Goal: Ask a question: Ask a question

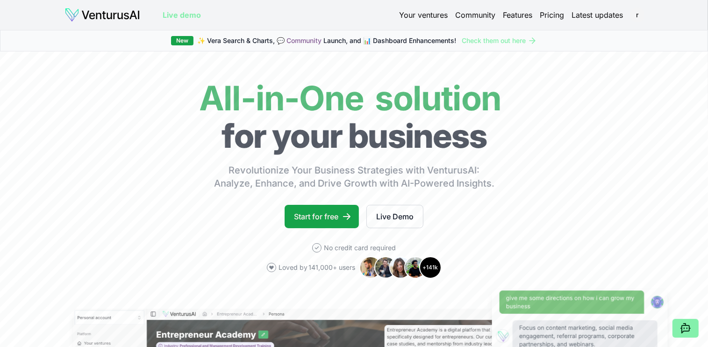
click at [554, 16] on link "Pricing" at bounding box center [552, 14] width 24 height 11
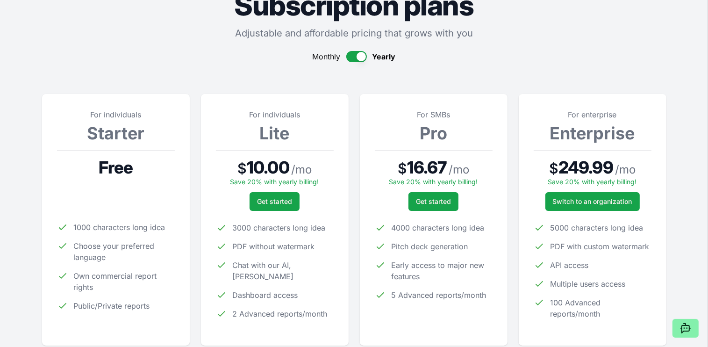
scroll to position [140, 0]
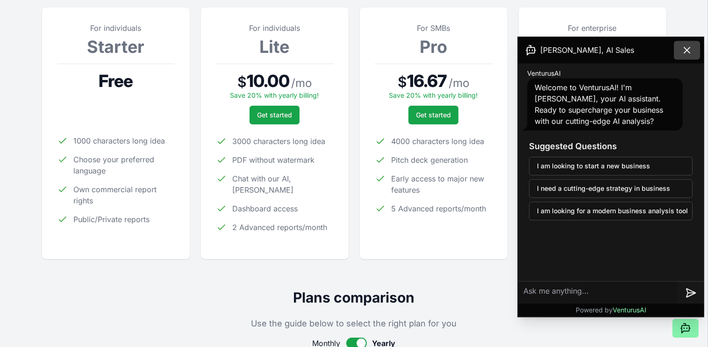
click at [682, 51] on icon at bounding box center [686, 49] width 11 height 11
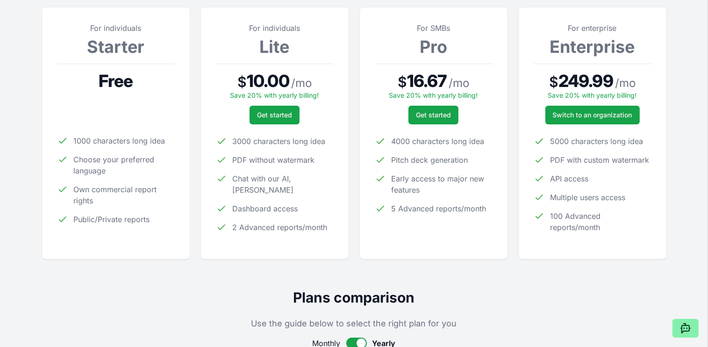
scroll to position [0, 0]
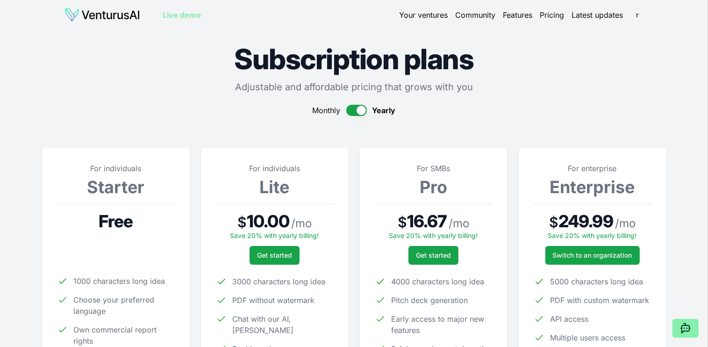
click at [119, 15] on img at bounding box center [102, 14] width 76 height 15
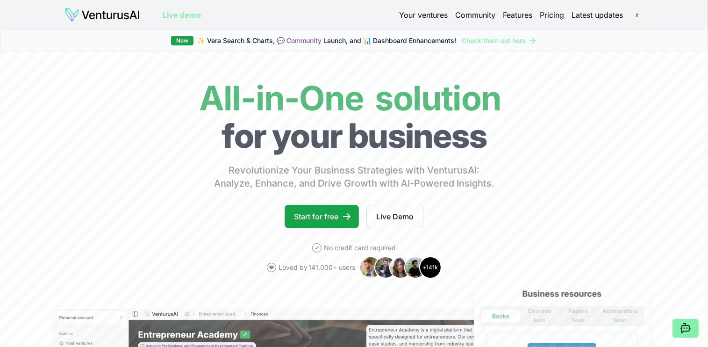
click at [437, 14] on link "Your ventures" at bounding box center [423, 14] width 49 height 11
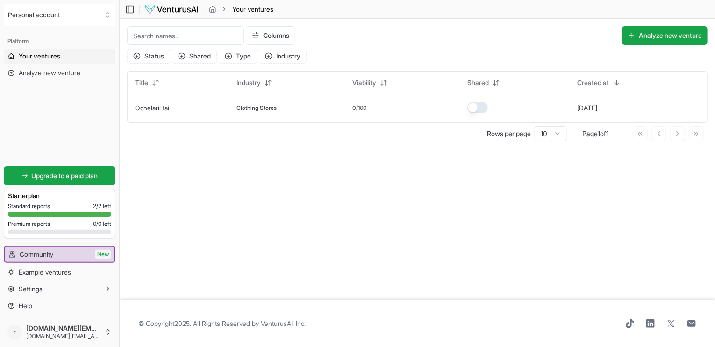
click at [179, 194] on main "Toggle Sidebar Your ventures Your ventures Columns Analyze new venture Status S…" at bounding box center [417, 173] width 595 height 347
click at [673, 32] on button "Analyze new venture" at bounding box center [664, 35] width 85 height 19
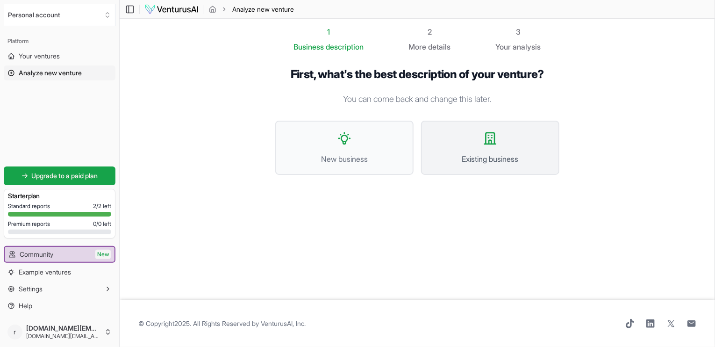
click at [489, 142] on icon at bounding box center [489, 138] width 11 height 11
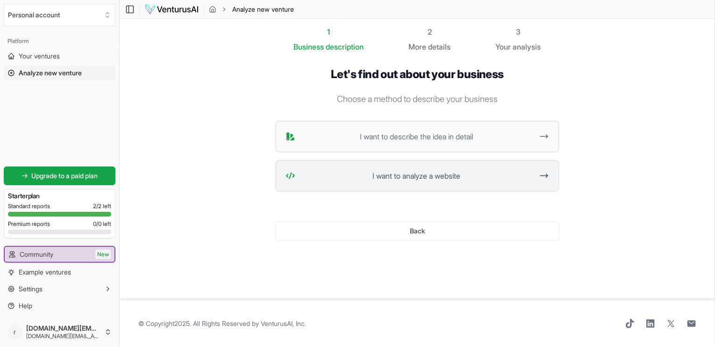
click at [424, 175] on span "I want to analyze a website" at bounding box center [416, 175] width 234 height 11
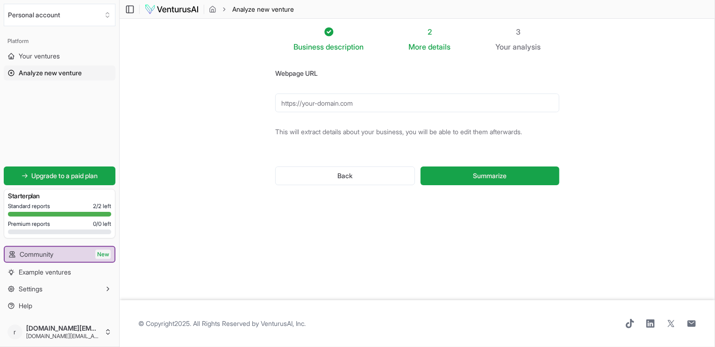
click at [365, 100] on input "Webpage URL" at bounding box center [417, 102] width 284 height 19
paste input "https://ibsen.ro/"
type input "https://ibsen.ro/"
click at [420, 166] on button "Summarize" at bounding box center [489, 175] width 139 height 19
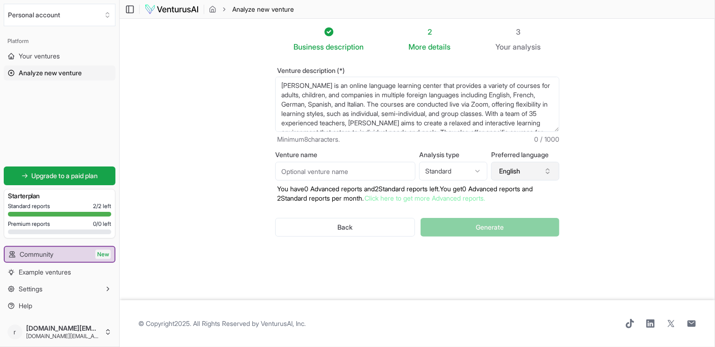
click at [546, 173] on icon "button" at bounding box center [547, 170] width 7 height 7
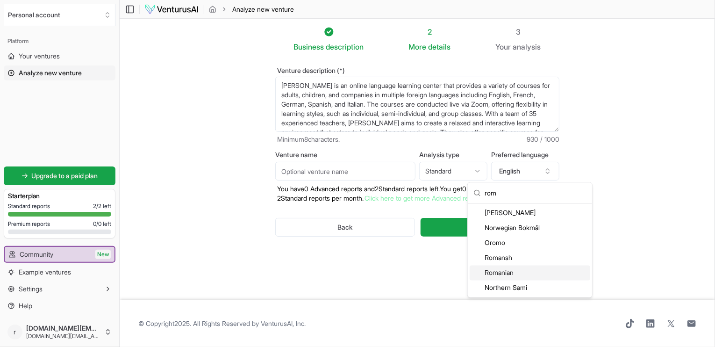
type input "rom"
click at [501, 273] on div "Romanian" at bounding box center [530, 272] width 121 height 15
click at [501, 273] on div "Business description 2 More details 3 Your analysis Venture description (*) IBS…" at bounding box center [417, 159] width 314 height 266
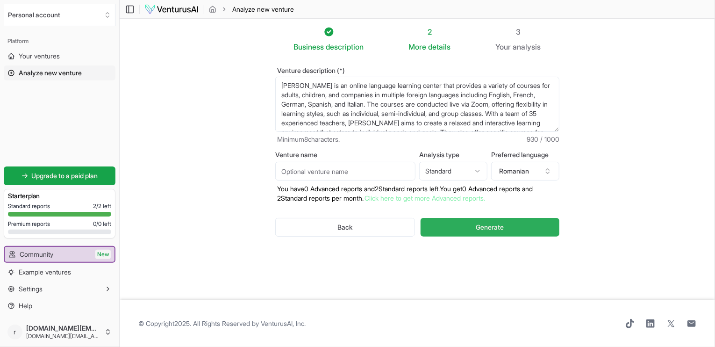
click at [495, 227] on span "Generate" at bounding box center [490, 226] width 28 height 9
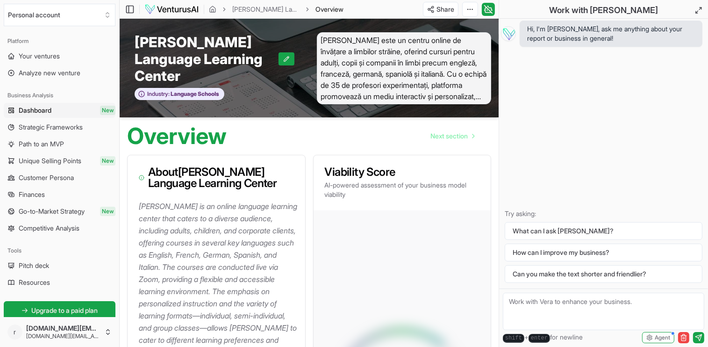
scroll to position [134, 0]
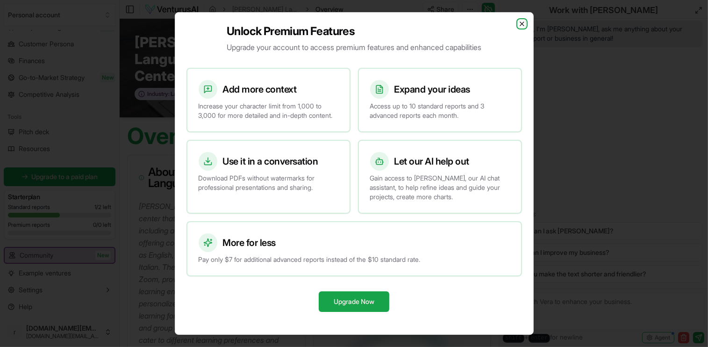
click at [521, 20] on icon "button" at bounding box center [521, 23] width 7 height 7
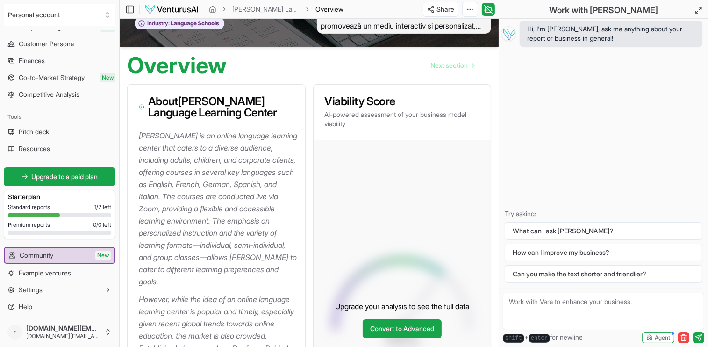
scroll to position [93, 0]
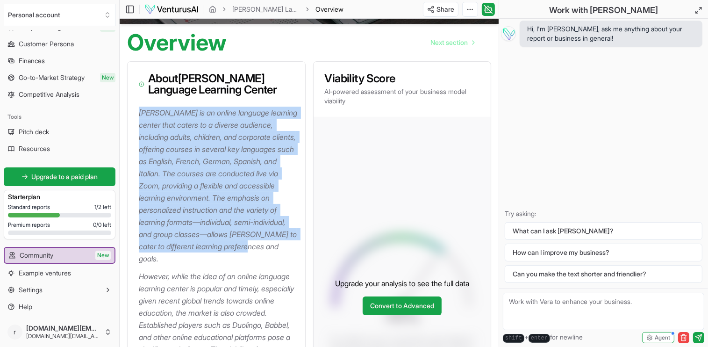
drag, startPoint x: 138, startPoint y: 101, endPoint x: 285, endPoint y: 238, distance: 201.3
click at [285, 238] on p "[PERSON_NAME] is an online language learning center that caters to a diverse au…" at bounding box center [218, 186] width 159 height 158
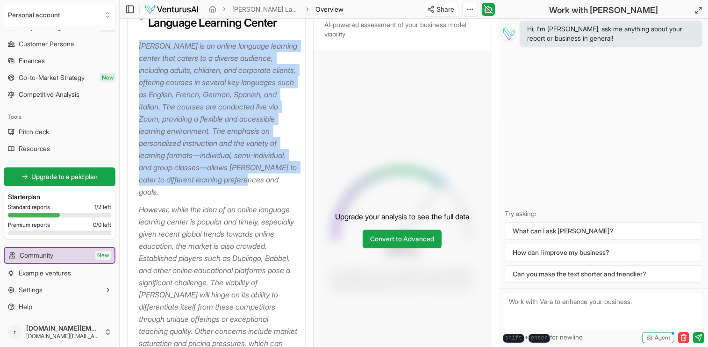
scroll to position [234, 0]
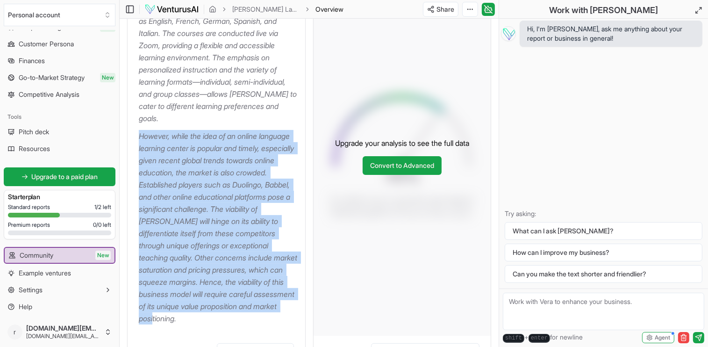
drag, startPoint x: 138, startPoint y: 114, endPoint x: 284, endPoint y: 294, distance: 231.9
click at [284, 294] on p "However, while the idea of an online language learning center is popular and ti…" at bounding box center [218, 227] width 159 height 194
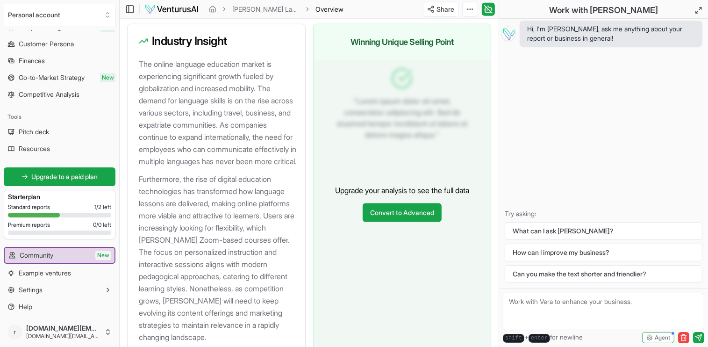
scroll to position [1075, 0]
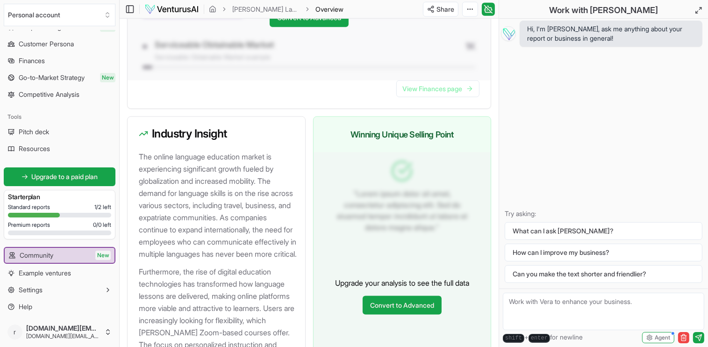
drag, startPoint x: 139, startPoint y: 130, endPoint x: 280, endPoint y: 243, distance: 180.8
click at [280, 243] on p "The online language education market is experiencing significant growth fueled …" at bounding box center [218, 204] width 159 height 109
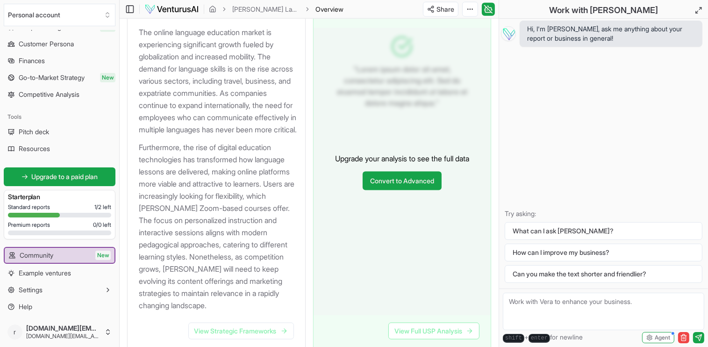
scroll to position [1215, 0]
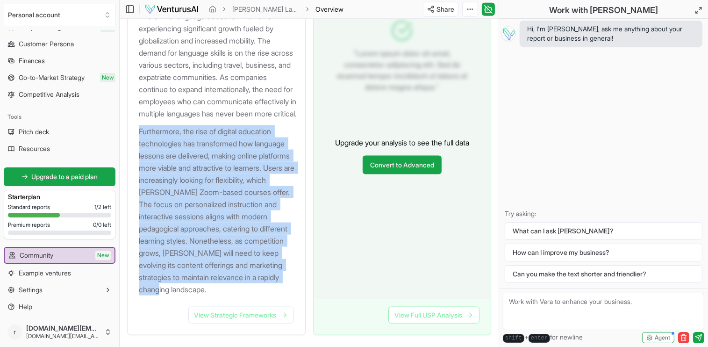
drag, startPoint x: 139, startPoint y: 118, endPoint x: 246, endPoint y: 288, distance: 200.9
click at [246, 288] on p "Furthermore, the rise of digital education technologies has transformed how lan…" at bounding box center [218, 210] width 159 height 170
click at [247, 314] on link "View Strategic Frameworks" at bounding box center [241, 314] width 106 height 17
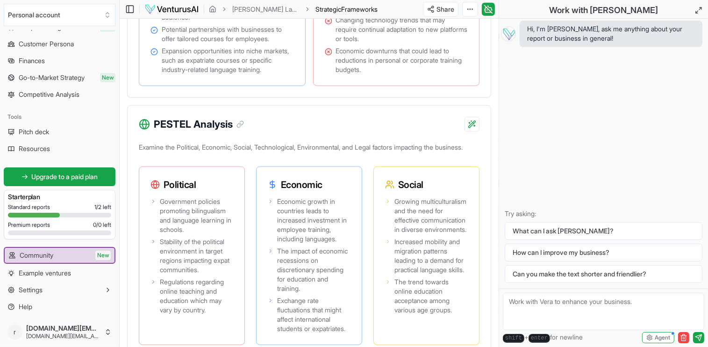
scroll to position [981, 0]
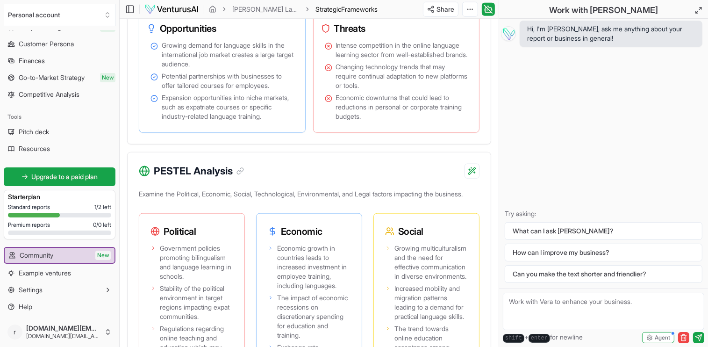
click at [606, 206] on div "Hi, I'm Vera, ask me anything about your report or business in general! Try ask…" at bounding box center [603, 154] width 209 height 270
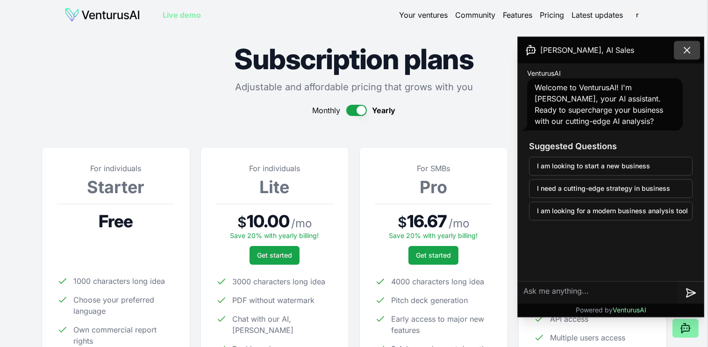
click at [686, 45] on icon at bounding box center [686, 49] width 11 height 11
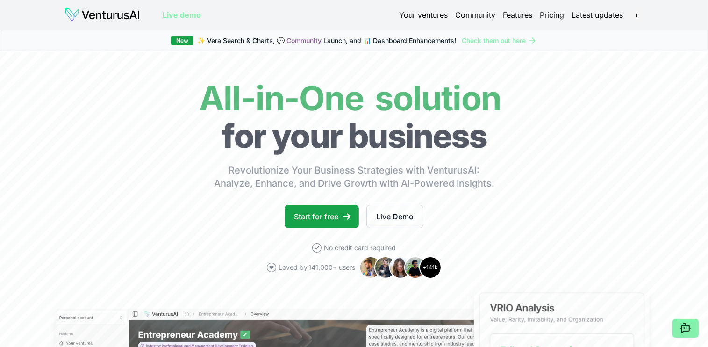
click at [427, 15] on link "Your ventures" at bounding box center [423, 14] width 49 height 11
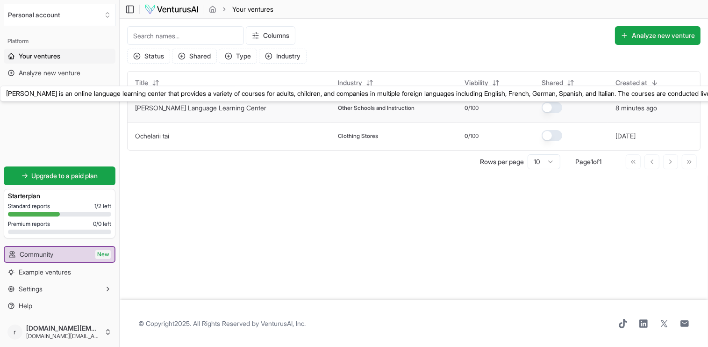
click at [170, 110] on link "[PERSON_NAME] Language Learning Center" at bounding box center [200, 108] width 131 height 8
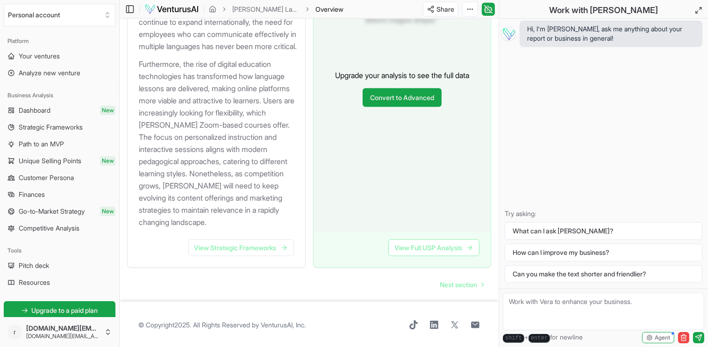
scroll to position [1283, 0]
click at [249, 243] on link "View Strategic Frameworks" at bounding box center [241, 246] width 106 height 17
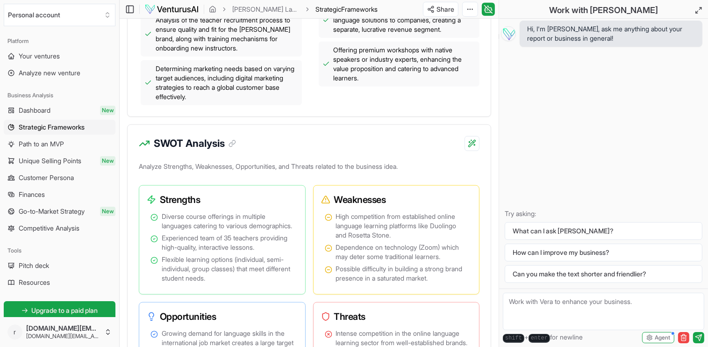
scroll to position [747, 0]
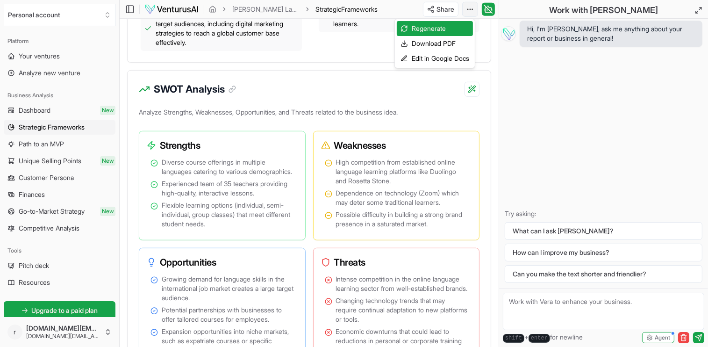
click at [443, 56] on div "Edit in Google Docs" at bounding box center [435, 58] width 76 height 15
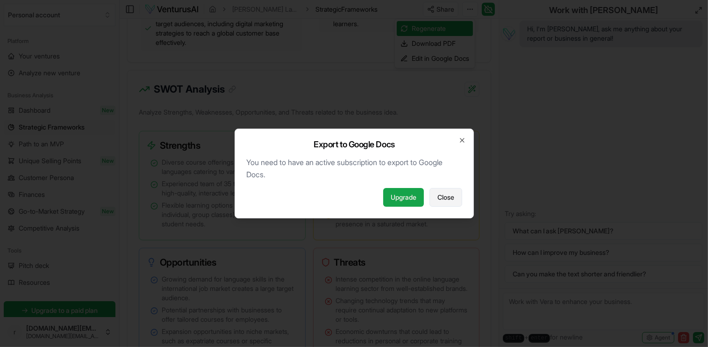
click at [443, 196] on span "Close" at bounding box center [445, 196] width 17 height 9
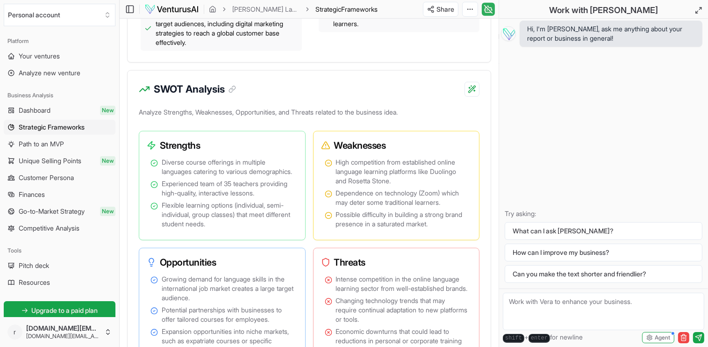
click at [487, 5] on icon at bounding box center [488, 9] width 9 height 11
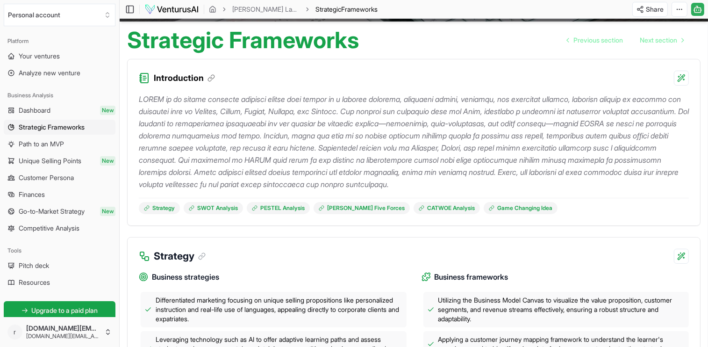
scroll to position [0, 0]
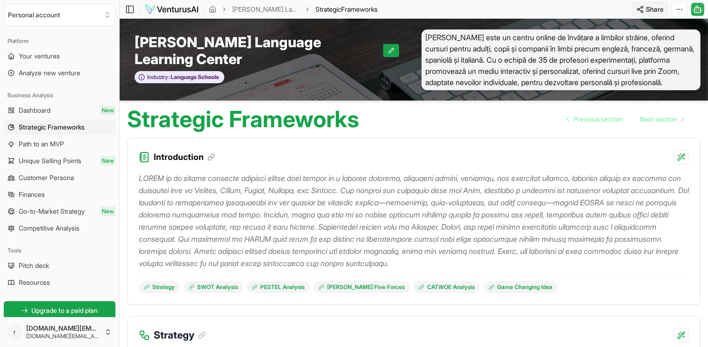
click at [643, 8] on html "We value your privacy We use cookies to enhance your browsing experience, serve…" at bounding box center [354, 173] width 708 height 347
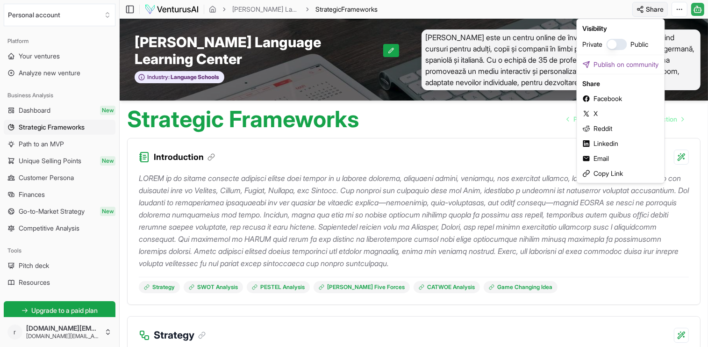
click at [643, 8] on html "We value your privacy We use cookies to enhance your browsing experience, serve…" at bounding box center [354, 173] width 708 height 347
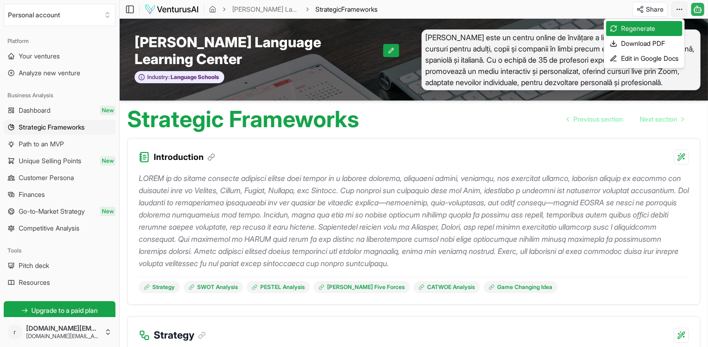
click at [675, 10] on html "We value your privacy We use cookies to enhance your browsing experience, serve…" at bounding box center [354, 173] width 708 height 347
click at [650, 42] on div "Download PDF" at bounding box center [644, 43] width 76 height 15
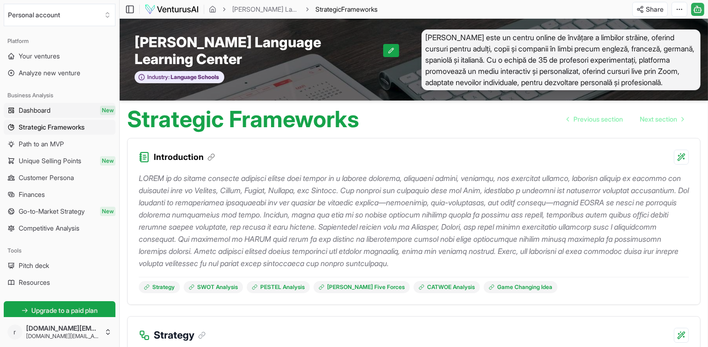
click at [42, 109] on span "Dashboard" at bounding box center [35, 110] width 32 height 9
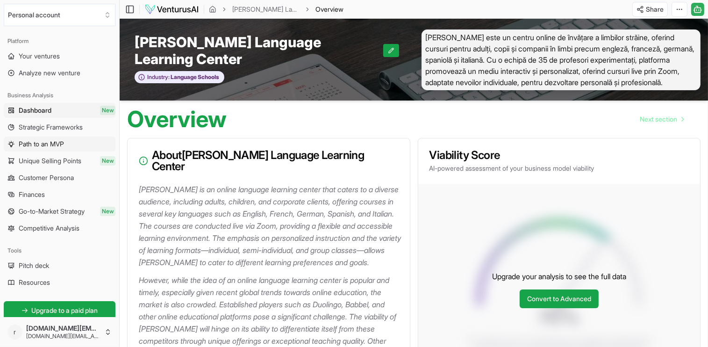
click at [54, 143] on span "Path to an MVP" at bounding box center [41, 143] width 45 height 9
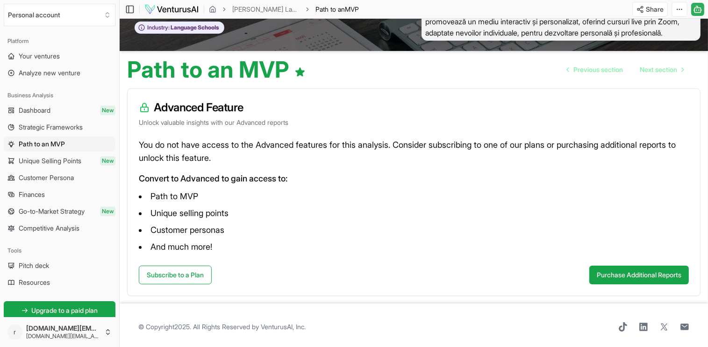
scroll to position [58, 0]
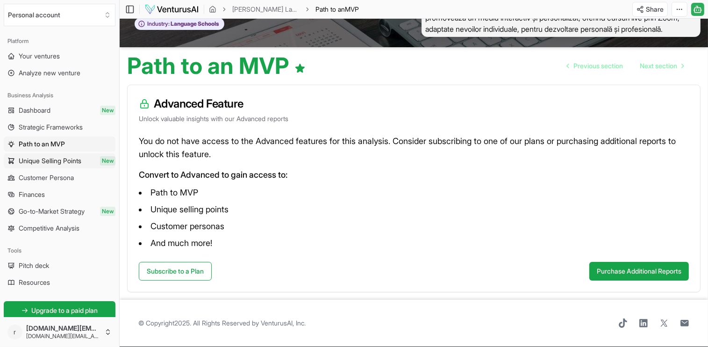
click at [36, 159] on span "Unique Selling Points" at bounding box center [50, 160] width 63 height 9
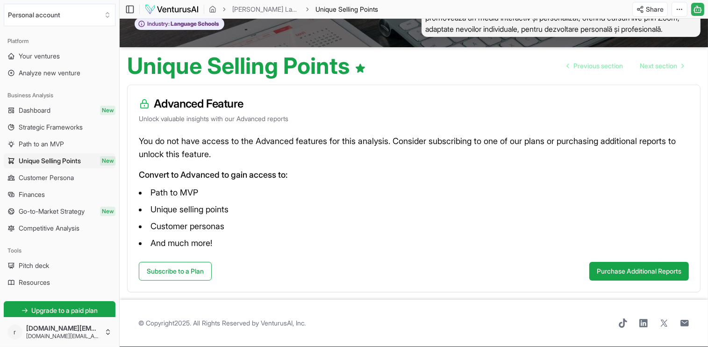
scroll to position [58, 0]
click at [41, 177] on span "Customer Persona" at bounding box center [46, 177] width 55 height 9
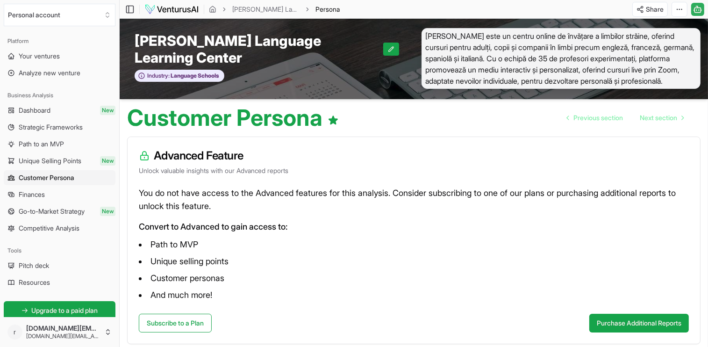
scroll to position [58, 0]
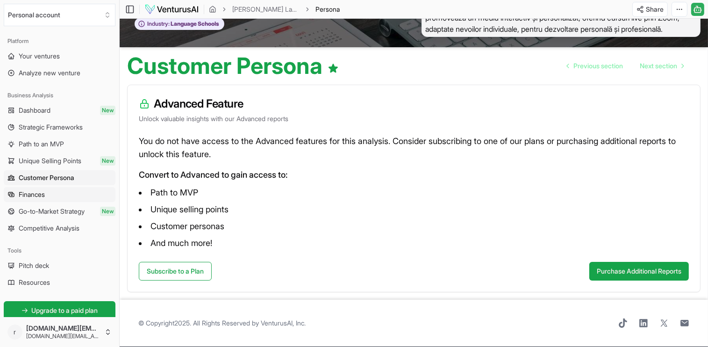
click at [37, 194] on span "Finances" at bounding box center [32, 194] width 26 height 9
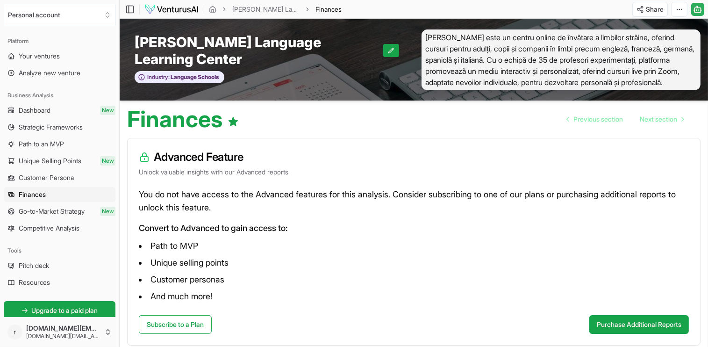
scroll to position [58, 0]
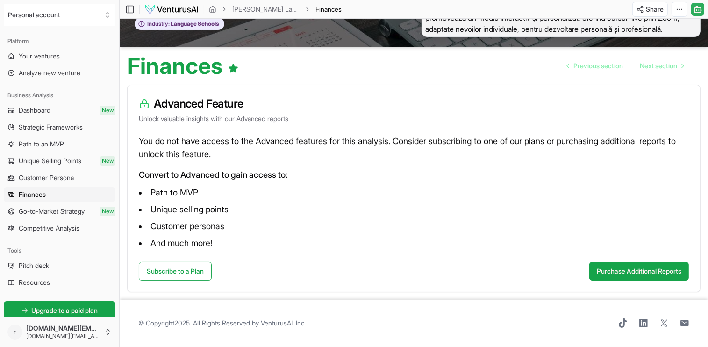
click at [57, 211] on span "Go-to-Market Strategy" at bounding box center [52, 210] width 66 height 9
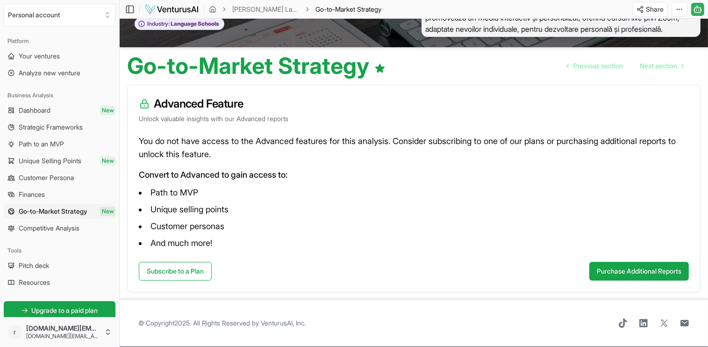
scroll to position [6, 0]
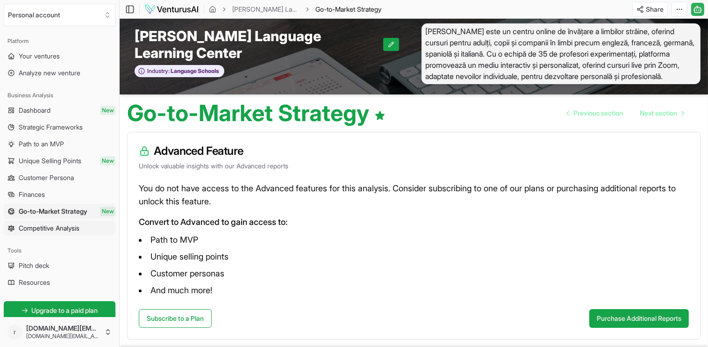
click at [55, 228] on span "Competitive Analysis" at bounding box center [49, 227] width 61 height 9
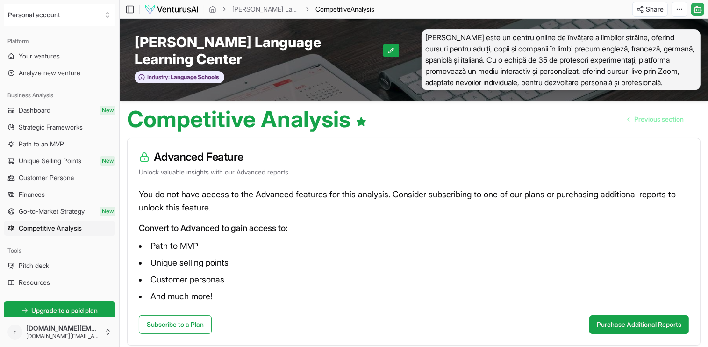
scroll to position [58, 0]
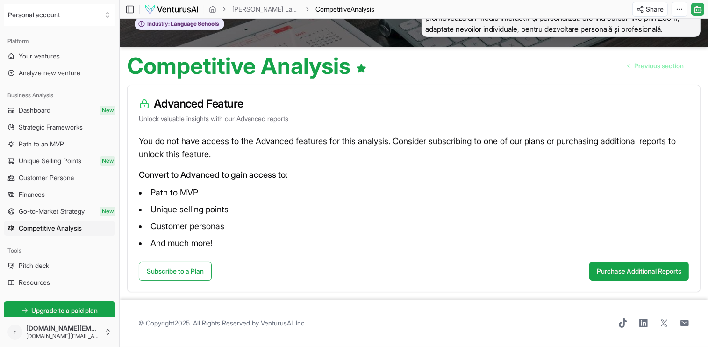
click at [44, 264] on span "Pitch deck" at bounding box center [34, 265] width 30 height 9
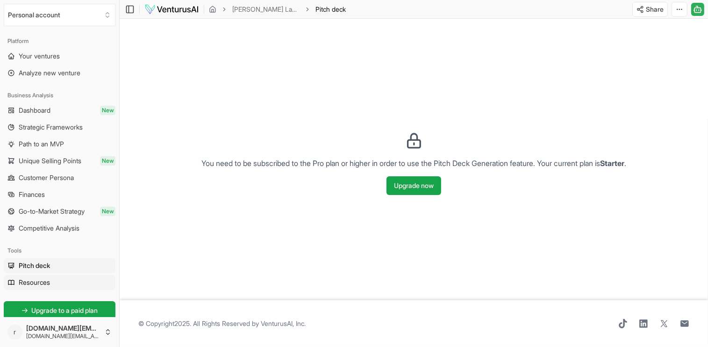
click at [41, 282] on span "Resources" at bounding box center [34, 282] width 31 height 9
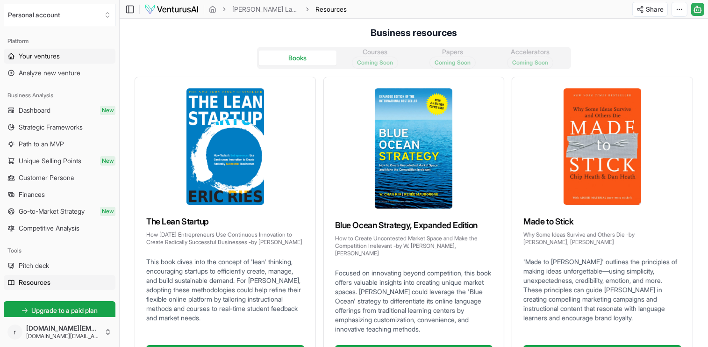
click at [60, 55] on span "Your ventures" at bounding box center [39, 55] width 41 height 9
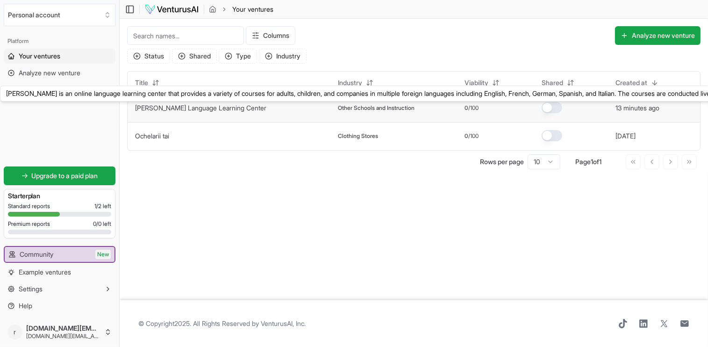
click at [202, 109] on link "[PERSON_NAME] Language Learning Center" at bounding box center [200, 108] width 131 height 8
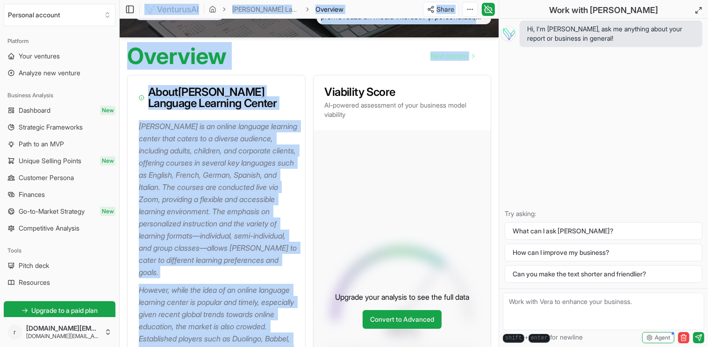
scroll to position [71, 0]
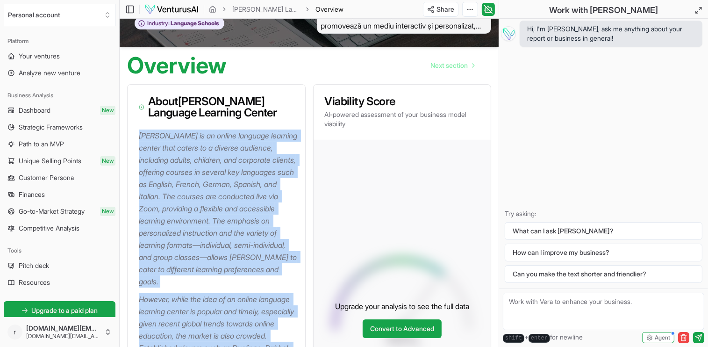
drag, startPoint x: 292, startPoint y: 251, endPoint x: 140, endPoint y: 120, distance: 201.4
click at [140, 129] on div "[PERSON_NAME] is an online language learning center that caters to a diverse au…" at bounding box center [217, 313] width 178 height 369
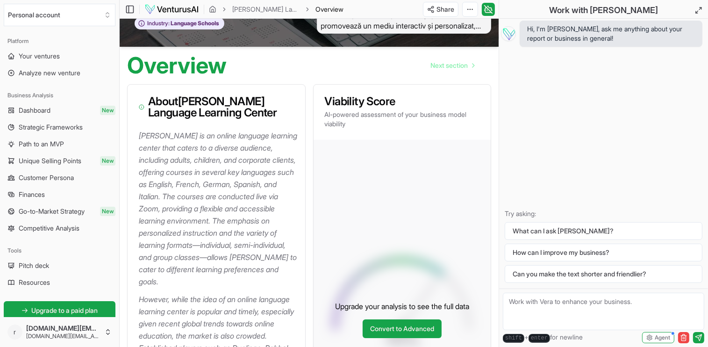
drag, startPoint x: 207, startPoint y: 157, endPoint x: 275, endPoint y: 105, distance: 84.9
click at [275, 105] on h3 "About [PERSON_NAME] Language Learning Center" at bounding box center [216, 107] width 155 height 22
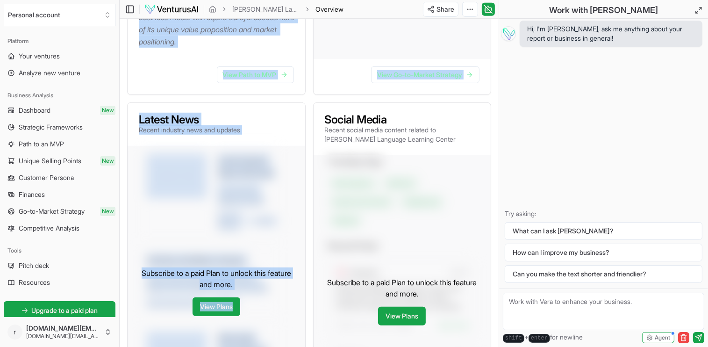
scroll to position [511, 0]
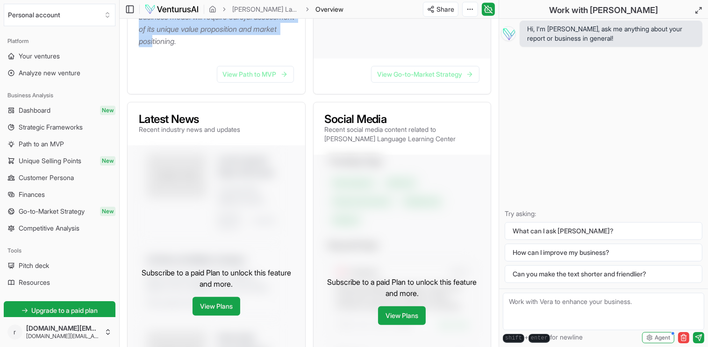
drag, startPoint x: 139, startPoint y: 120, endPoint x: 286, endPoint y: 29, distance: 172.4
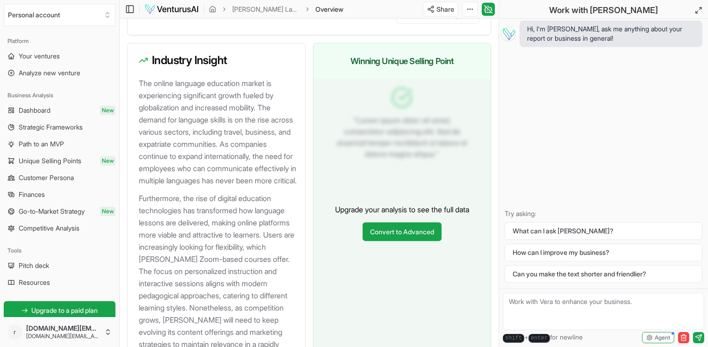
scroll to position [1143, 0]
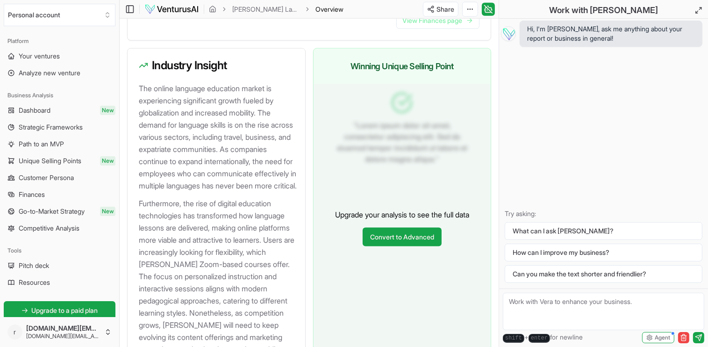
click at [160, 82] on p "The online language education market is experiencing significant growth fueled …" at bounding box center [218, 136] width 159 height 109
click at [152, 60] on h3 "Industry Insight" at bounding box center [216, 65] width 155 height 11
drag, startPoint x: 135, startPoint y: 39, endPoint x: 234, endPoint y: 39, distance: 98.6
click at [234, 49] on div "Industry Insight" at bounding box center [217, 66] width 178 height 34
drag, startPoint x: 237, startPoint y: 39, endPoint x: 230, endPoint y: 38, distance: 6.6
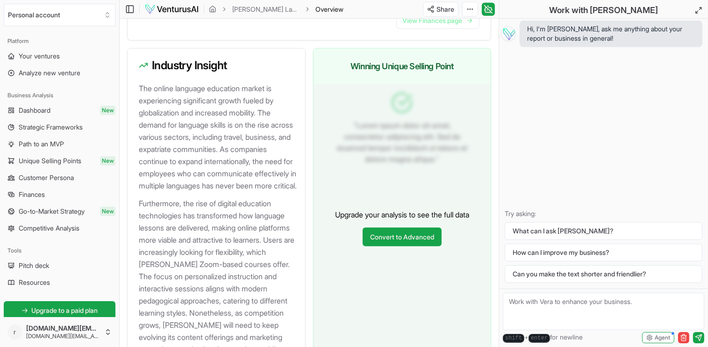
click at [230, 60] on h3 "Industry Insight" at bounding box center [216, 65] width 155 height 11
click at [236, 60] on h3 "Industry Insight" at bounding box center [216, 65] width 155 height 11
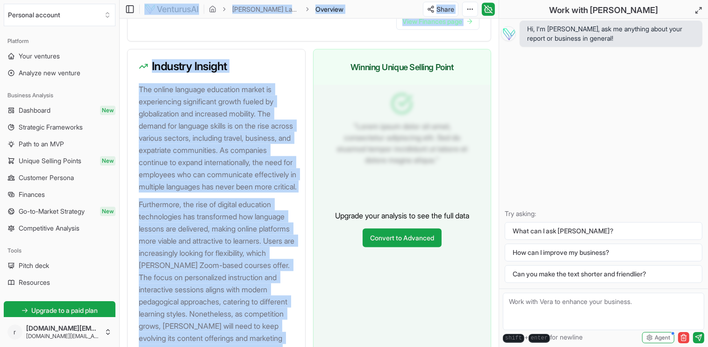
scroll to position [1141, 0]
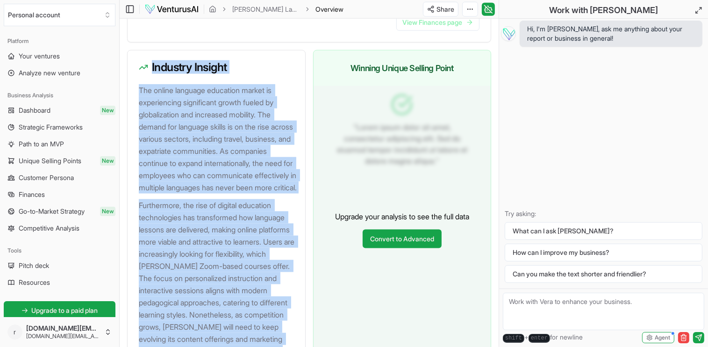
drag, startPoint x: 185, startPoint y: 219, endPoint x: 138, endPoint y: 44, distance: 181.3
click at [138, 50] on div "Industry Insight The online language education market is experiencing significa…" at bounding box center [216, 229] width 178 height 359
click at [278, 302] on p "Furthermore, the rise of digital education technologies has transformed how lan…" at bounding box center [218, 284] width 159 height 170
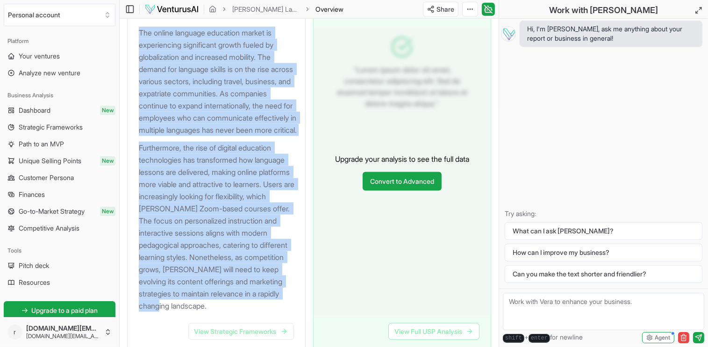
scroll to position [1283, 0]
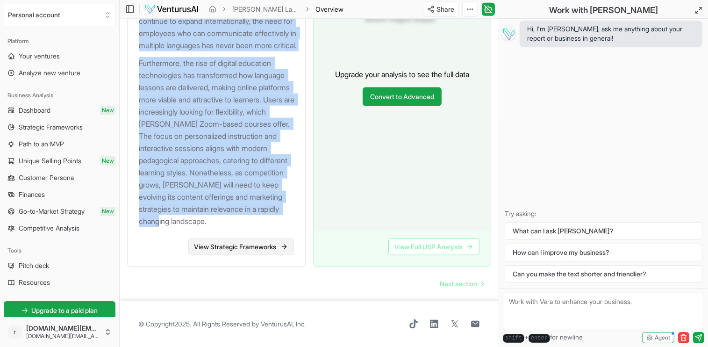
click at [266, 248] on link "View Strategic Frameworks" at bounding box center [241, 246] width 106 height 17
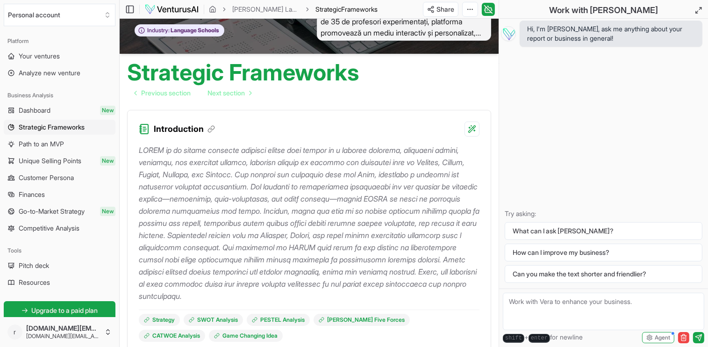
scroll to position [93, 0]
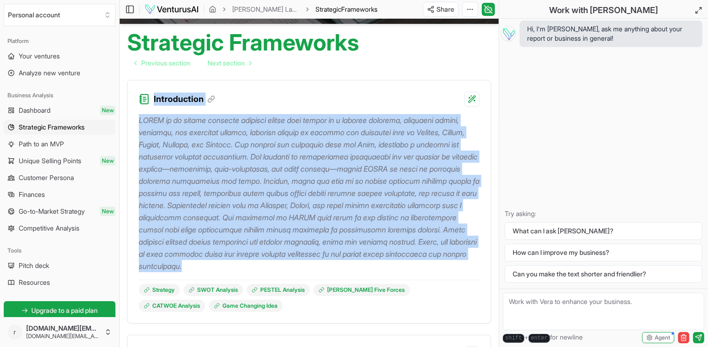
drag, startPoint x: 327, startPoint y: 258, endPoint x: 126, endPoint y: 79, distance: 269.0
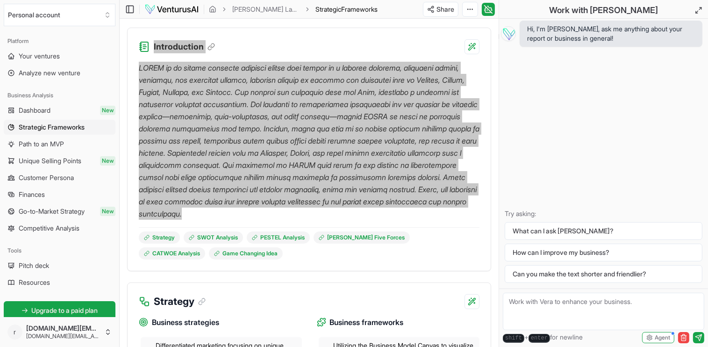
scroll to position [140, 0]
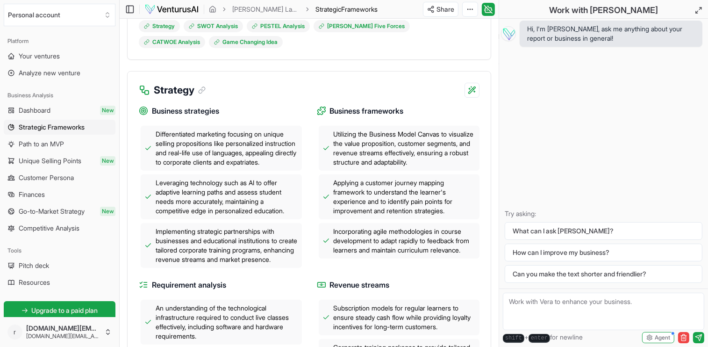
scroll to position [374, 0]
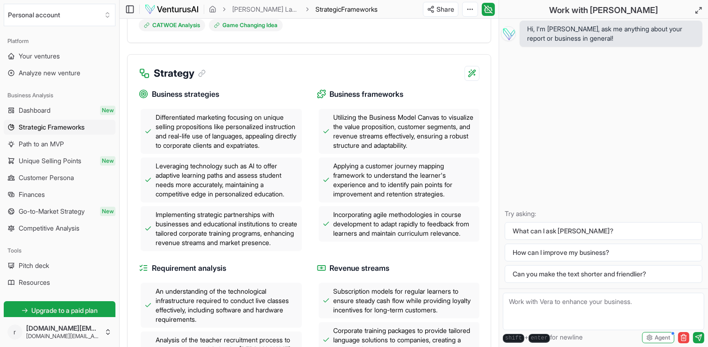
click at [135, 104] on div "Business strategies Differentiated marketing focusing on unique selling proposi…" at bounding box center [309, 258] width 363 height 355
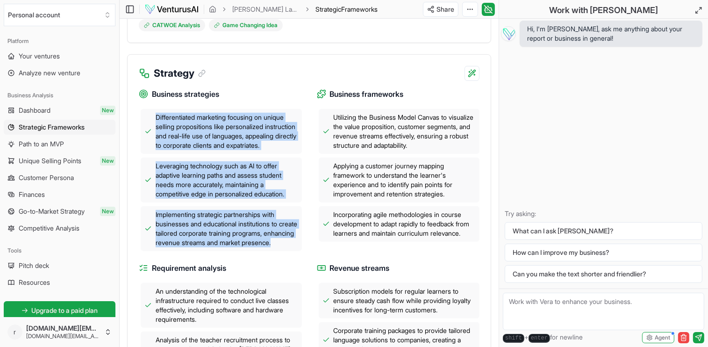
drag, startPoint x: 155, startPoint y: 102, endPoint x: 267, endPoint y: 254, distance: 188.7
click at [267, 251] on div "Differentiated marketing focusing on unique selling propositions like personali…" at bounding box center [220, 180] width 163 height 142
click at [227, 260] on div "Business strategies Differentiated marketing focusing on unique selling proposi…" at bounding box center [309, 253] width 341 height 344
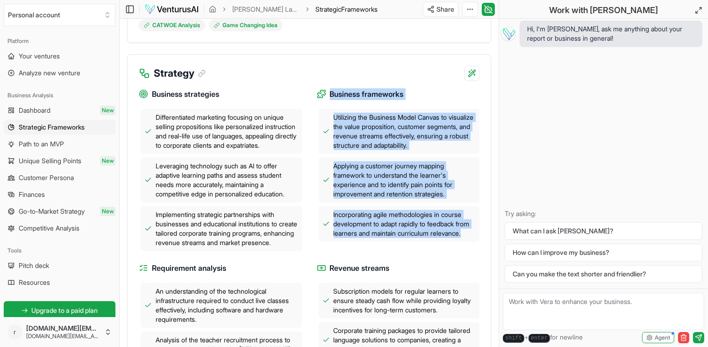
drag, startPoint x: 373, startPoint y: 232, endPoint x: 328, endPoint y: 80, distance: 158.5
click at [328, 88] on div "Business frameworks Utilizing the Business Model Canvas to visualize the value …" at bounding box center [398, 169] width 163 height 163
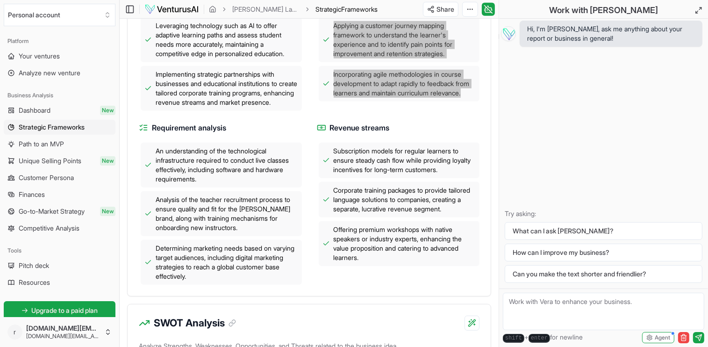
scroll to position [561, 0]
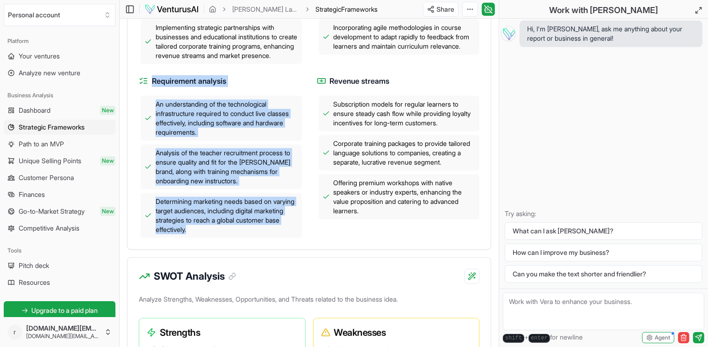
drag, startPoint x: 243, startPoint y: 237, endPoint x: 149, endPoint y: 84, distance: 180.4
click at [149, 84] on div "Requirement analysis An understanding of the technological infrastructure requi…" at bounding box center [220, 156] width 163 height 163
copy div "Requirement analysis An understanding of the technological infrastructure requi…"
click at [287, 234] on span "Determining marketing needs based on varying target audiences, including digita…" at bounding box center [227, 215] width 142 height 37
drag, startPoint x: 255, startPoint y: 241, endPoint x: 143, endPoint y: 79, distance: 196.5
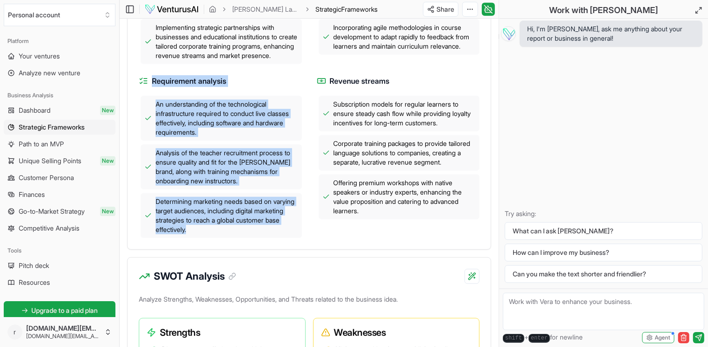
click at [143, 79] on div "Business strategies Differentiated marketing focusing on unique selling proposi…" at bounding box center [309, 66] width 341 height 344
click at [306, 194] on div "Business strategies Differentiated marketing focusing on unique selling proposi…" at bounding box center [309, 66] width 341 height 344
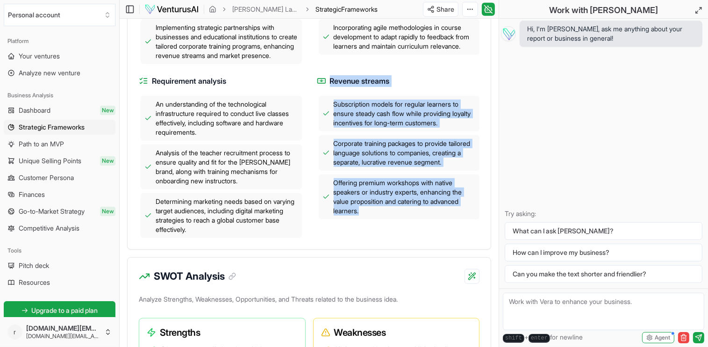
drag, startPoint x: 376, startPoint y: 225, endPoint x: 322, endPoint y: 85, distance: 150.5
click at [322, 85] on div "Revenue streams Subscription models for regular learners to ensure steady cash …" at bounding box center [398, 156] width 163 height 163
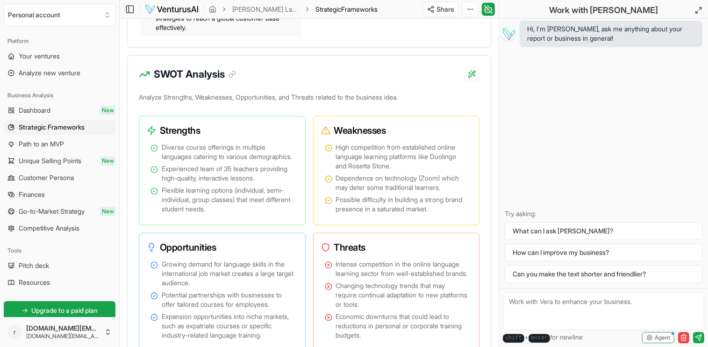
scroll to position [794, 0]
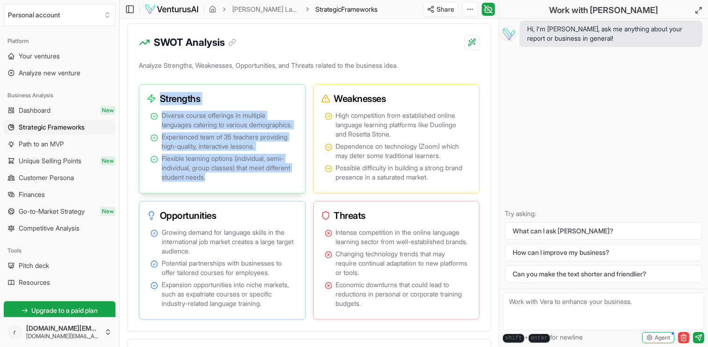
drag, startPoint x: 159, startPoint y: 95, endPoint x: 247, endPoint y: 189, distance: 128.6
click at [247, 189] on div "Strengths Diverse course offerings in multiple languages catering to various de…" at bounding box center [222, 138] width 167 height 109
click at [249, 182] on span "Flexible learning options (individual, semi-individual, group classes) that mee…" at bounding box center [228, 168] width 132 height 28
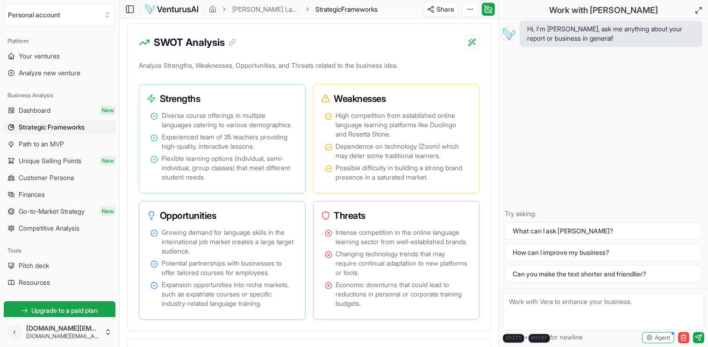
click at [134, 214] on div "Analyze Strengths, Weaknesses, Opportunities, and Threats related to the busine…" at bounding box center [309, 195] width 363 height 272
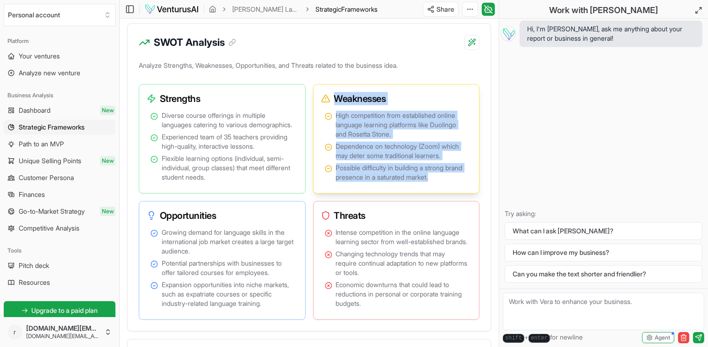
drag, startPoint x: 333, startPoint y: 102, endPoint x: 462, endPoint y: 185, distance: 152.8
click at [462, 185] on div "Weaknesses High competition from established online language learning platforms…" at bounding box center [396, 138] width 167 height 109
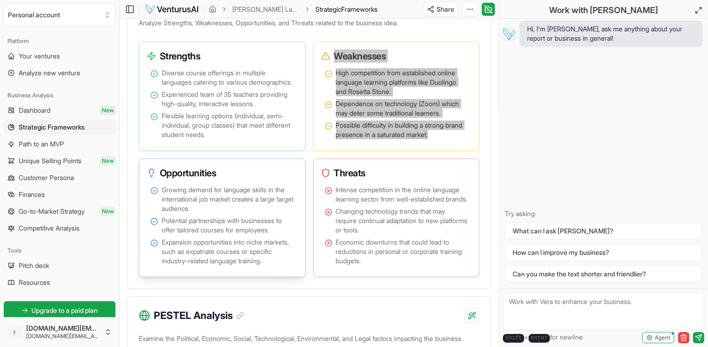
scroll to position [888, 0]
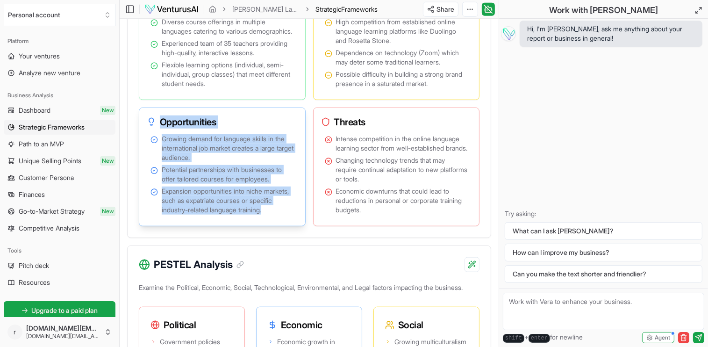
drag, startPoint x: 216, startPoint y: 239, endPoint x: 159, endPoint y: 136, distance: 117.3
click at [159, 136] on div "Opportunities Growing demand for language skills in the international job marke…" at bounding box center [222, 166] width 167 height 119
click at [255, 214] on span "Expansion opportunities into niche markets, such as expatriate courses or speci…" at bounding box center [228, 200] width 132 height 28
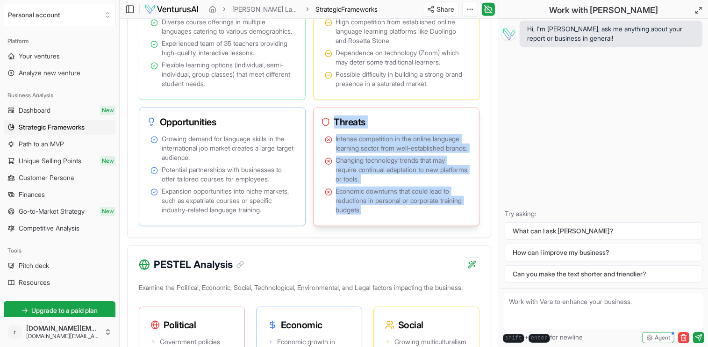
drag, startPoint x: 406, startPoint y: 236, endPoint x: 336, endPoint y: 133, distance: 125.2
click at [336, 133] on div "Threats Intense competition in the online language learning sector from well-es…" at bounding box center [396, 166] width 167 height 119
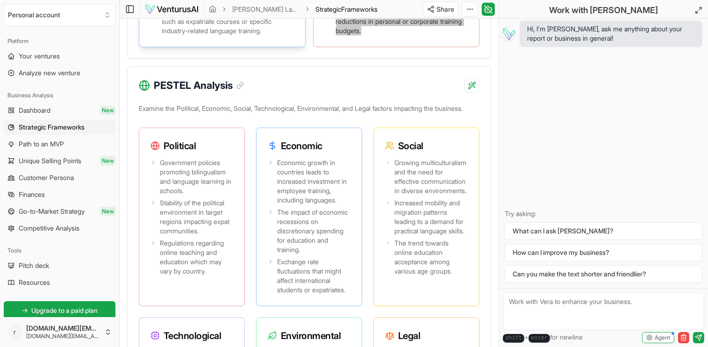
scroll to position [1121, 0]
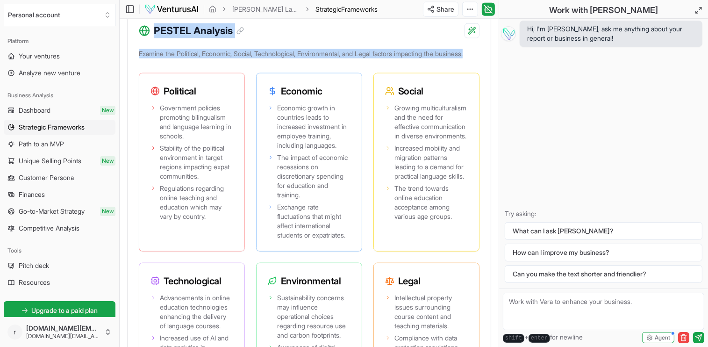
drag, startPoint x: 208, startPoint y: 93, endPoint x: 151, endPoint y: 52, distance: 70.0
click at [151, 52] on div "PESTEL Analysis Examine the Political, Economic, Social, Technological, Environ…" at bounding box center [309, 227] width 364 height 431
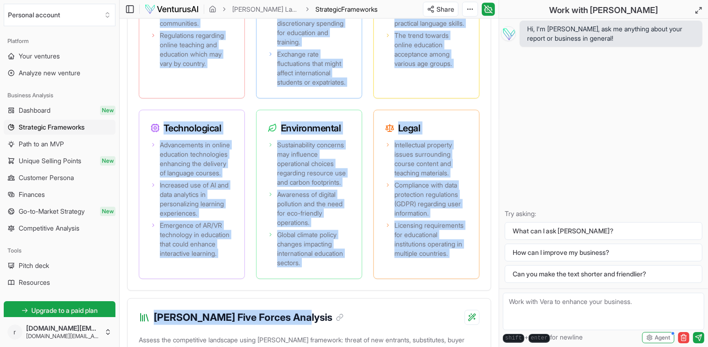
scroll to position [1285, 0]
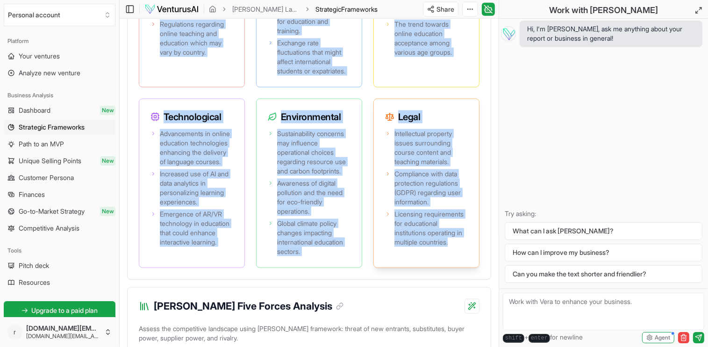
drag, startPoint x: 164, startPoint y: 28, endPoint x: 452, endPoint y: 292, distance: 390.2
click at [452, 268] on div "Political Government policies promoting bilingualism and language learning in s…" at bounding box center [309, 88] width 341 height 359
click at [406, 267] on div "Intellectual property issues surrounding course content and teaching materials.…" at bounding box center [426, 197] width 105 height 140
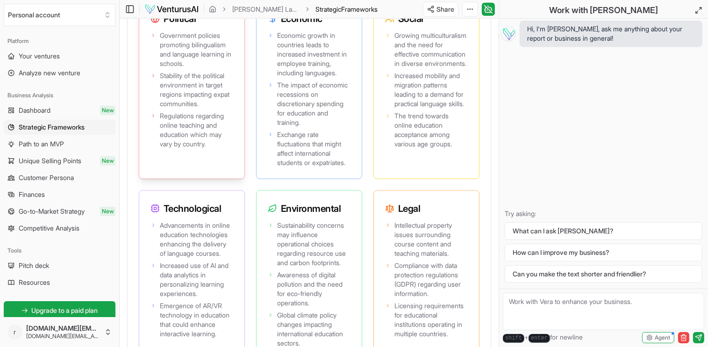
scroll to position [1192, 0]
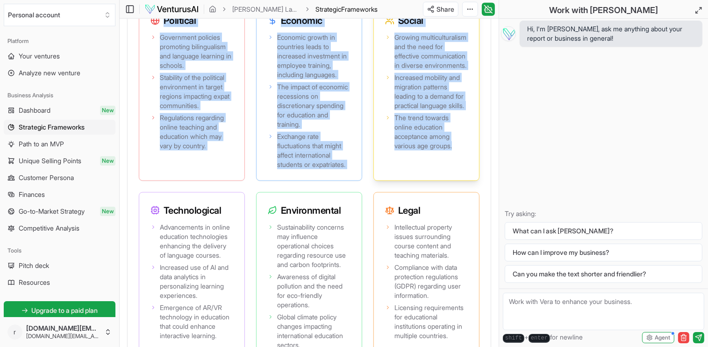
drag, startPoint x: 164, startPoint y: 51, endPoint x: 469, endPoint y: 204, distance: 341.0
click at [469, 204] on div "Political Government policies promoting bilingualism and language learning in s…" at bounding box center [309, 181] width 341 height 359
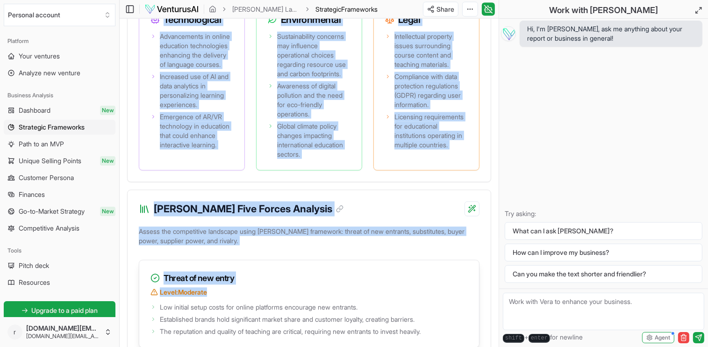
scroll to position [1394, 0]
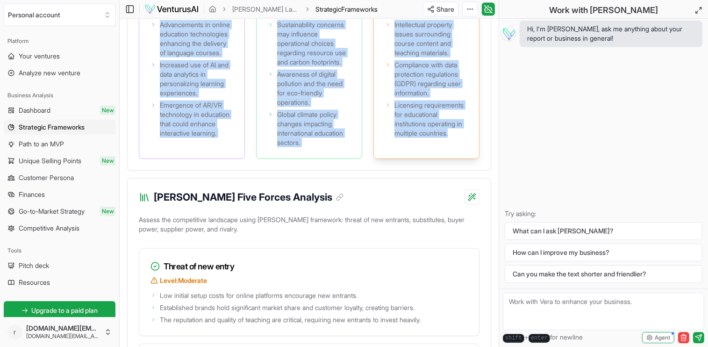
drag, startPoint x: 163, startPoint y: 240, endPoint x: 456, endPoint y: 171, distance: 301.9
click at [122, 189] on div "Introduction Strategy SWOT Analysis PESTEL Analysis [PERSON_NAME] Five Forces C…" at bounding box center [309, 106] width 379 height 2668
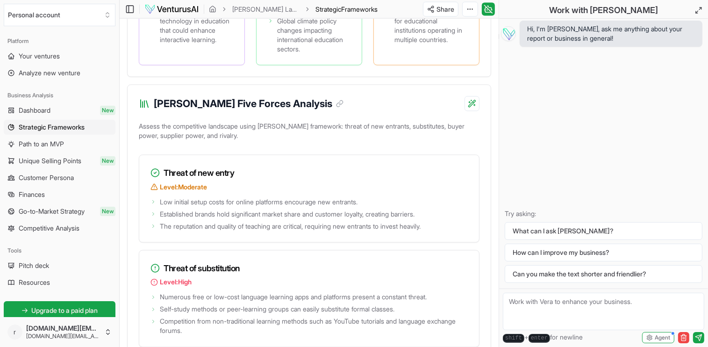
scroll to position [1534, 0]
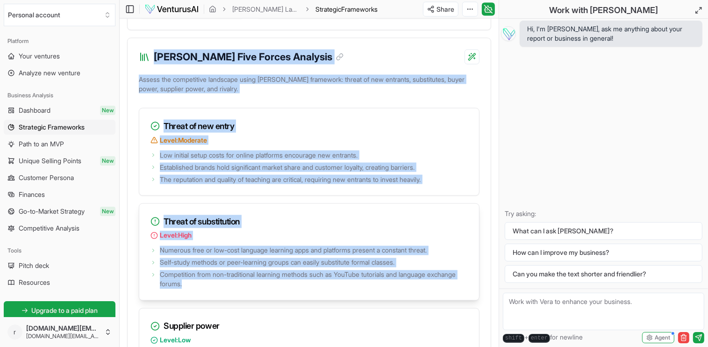
drag, startPoint x: 154, startPoint y: 100, endPoint x: 421, endPoint y: 325, distance: 349.8
click at [421, 325] on div "[PERSON_NAME] Five Forces Analysis Assess the competitive landscape using [PERS…" at bounding box center [309, 318] width 364 height 560
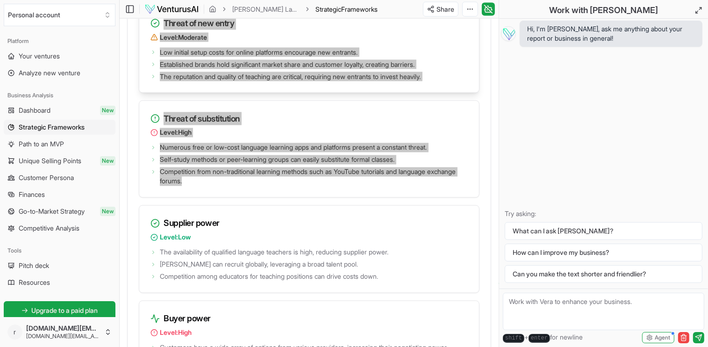
scroll to position [1768, 0]
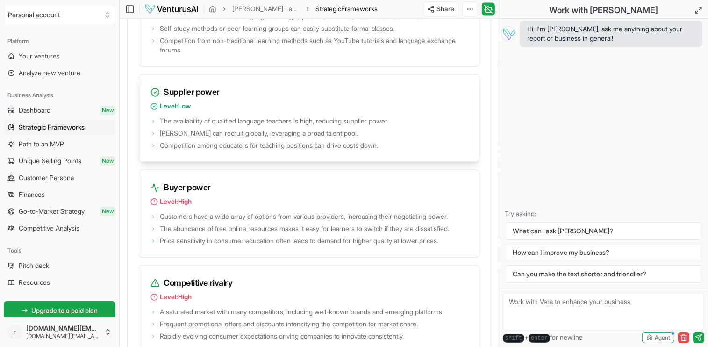
click at [164, 99] on h3 "Supplier power" at bounding box center [308, 92] width 317 height 13
drag, startPoint x: 561, startPoint y: 305, endPoint x: 557, endPoint y: 299, distance: 6.5
click at [560, 306] on textarea at bounding box center [603, 310] width 201 height 37
type textarea "Cum pot avea rapoartele in limba romana?"
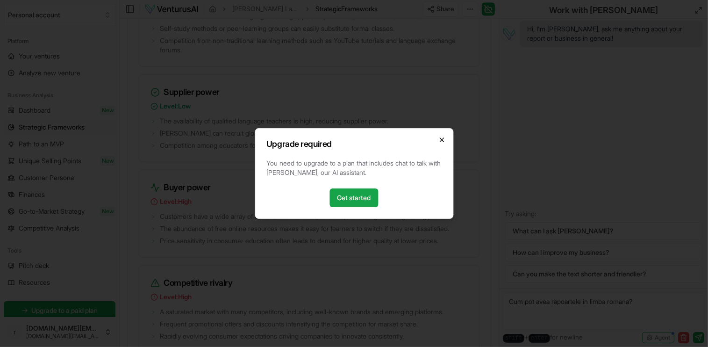
click at [440, 140] on icon "button" at bounding box center [441, 139] width 7 height 7
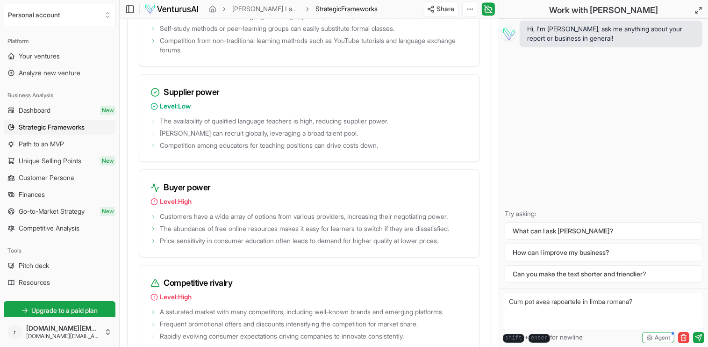
drag, startPoint x: 664, startPoint y: 303, endPoint x: 507, endPoint y: 301, distance: 157.0
click at [507, 301] on textarea "Cum pot avea rapoartele in limba romana?" at bounding box center [603, 310] width 201 height 37
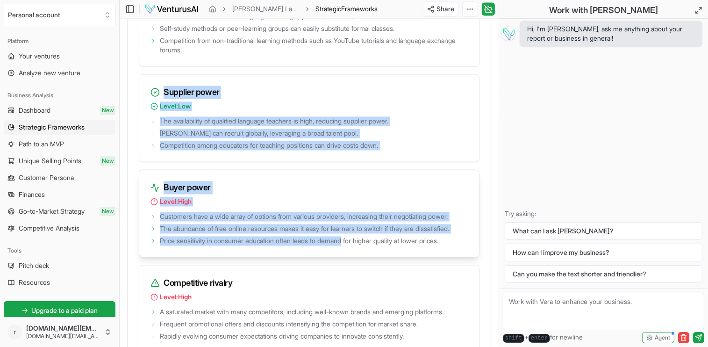
drag, startPoint x: 163, startPoint y: 133, endPoint x: 351, endPoint y: 280, distance: 239.0
click at [351, 280] on div "Threat of new entry Level: Moderate Low initial setup costs for online platform…" at bounding box center [309, 113] width 341 height 478
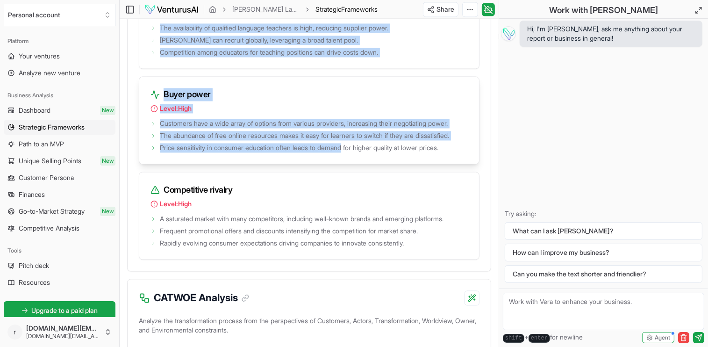
scroll to position [1908, 0]
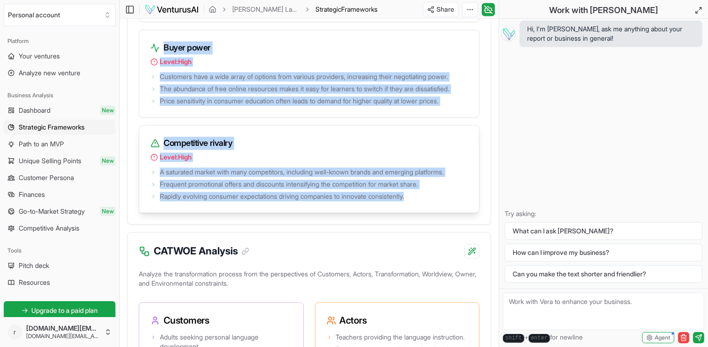
click at [421, 201] on li "Rapidly evolving consumer expectations driving companies to innovate consistent…" at bounding box center [308, 196] width 317 height 9
click at [292, 149] on h3 "Competitive rivalry" at bounding box center [308, 142] width 317 height 13
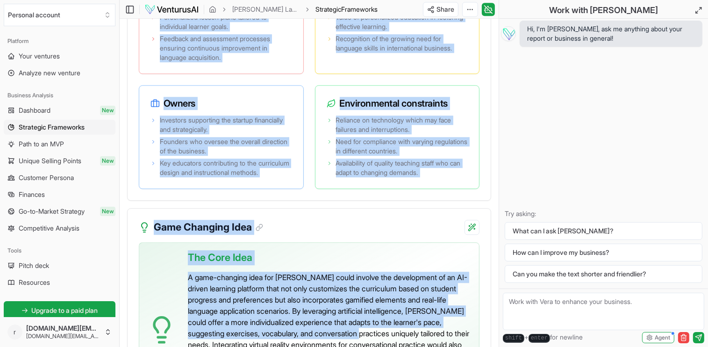
scroll to position [2405, 0]
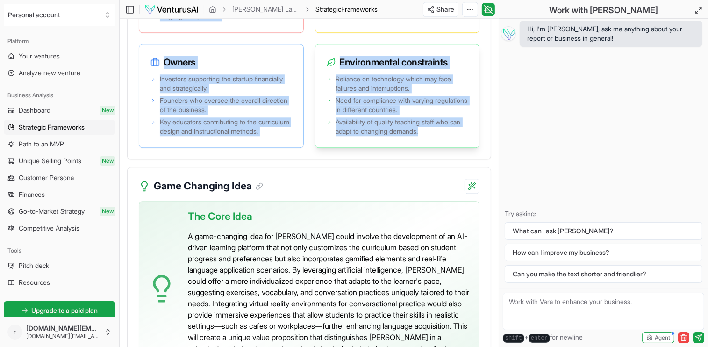
drag, startPoint x: 152, startPoint y: 102, endPoint x: 437, endPoint y: 175, distance: 294.3
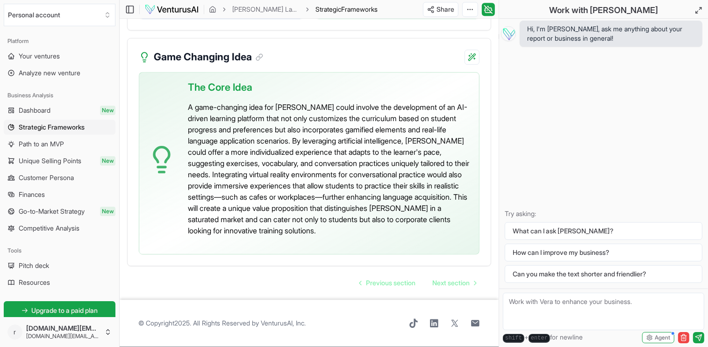
scroll to position [2545, 0]
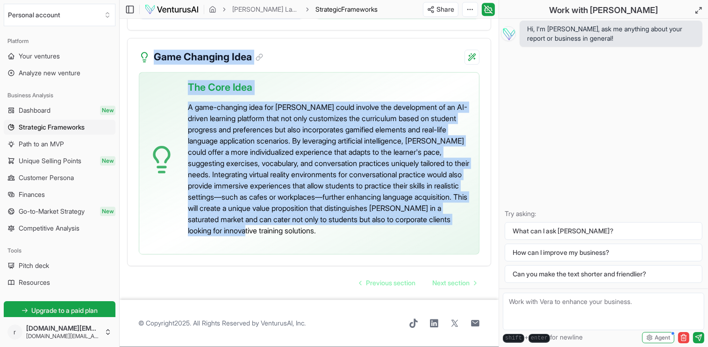
drag, startPoint x: 155, startPoint y: 96, endPoint x: 417, endPoint y: 267, distance: 312.3
click at [417, 266] on div "Game Changing Idea The Core Idea A game-changing idea for [PERSON_NAME] could i…" at bounding box center [309, 152] width 364 height 228
click at [134, 242] on div "The Core Idea A game-changing idea for [PERSON_NAME] could involve the developm…" at bounding box center [309, 168] width 363 height 193
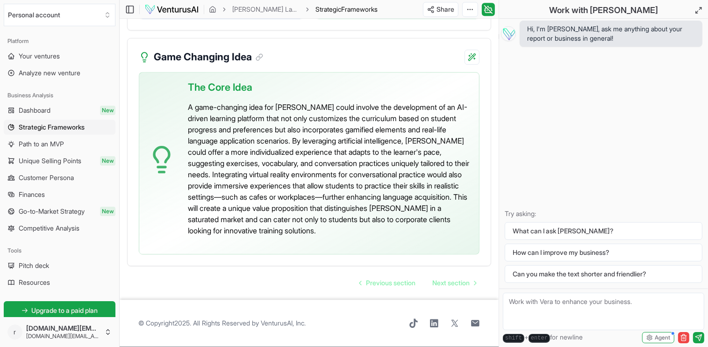
scroll to position [2583, 0]
click at [477, 262] on div "The Core Idea A game-changing idea for [PERSON_NAME] could involve the developm…" at bounding box center [309, 168] width 363 height 193
click at [449, 283] on span "Next section" at bounding box center [450, 282] width 37 height 9
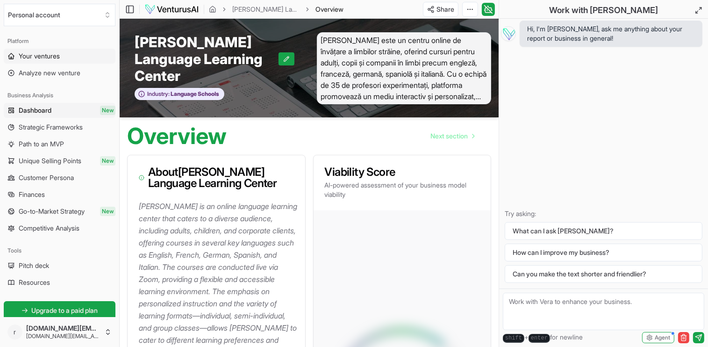
click at [40, 55] on span "Your ventures" at bounding box center [39, 55] width 41 height 9
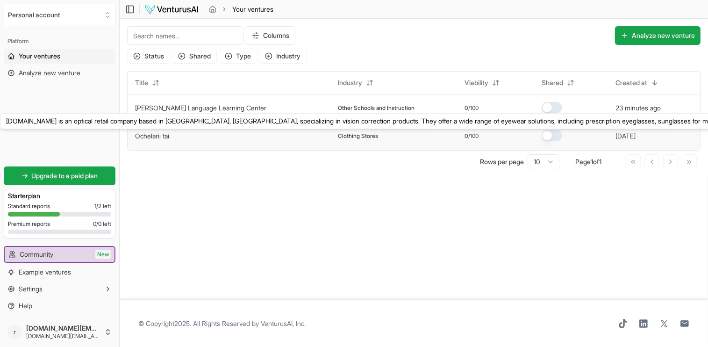
click at [150, 135] on link "Ochelarii tai" at bounding box center [152, 136] width 34 height 8
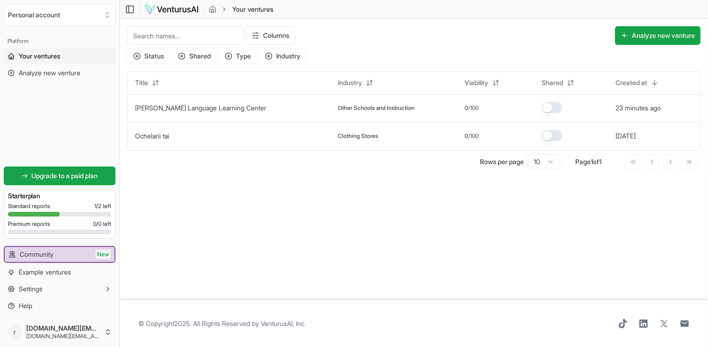
drag, startPoint x: 224, startPoint y: 107, endPoint x: 192, endPoint y: 186, distance: 85.1
click at [193, 186] on main "Toggle Sidebar Your ventures Your ventures Columns Analyze new venture Status S…" at bounding box center [414, 173] width 588 height 347
click at [75, 173] on span "Upgrade to a paid plan" at bounding box center [65, 175] width 66 height 9
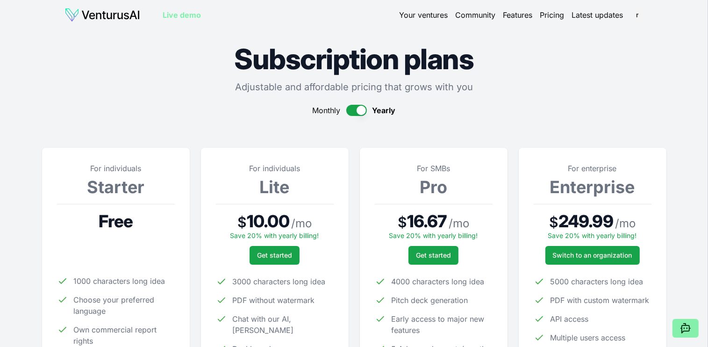
click at [349, 109] on button "button" at bounding box center [356, 110] width 21 height 11
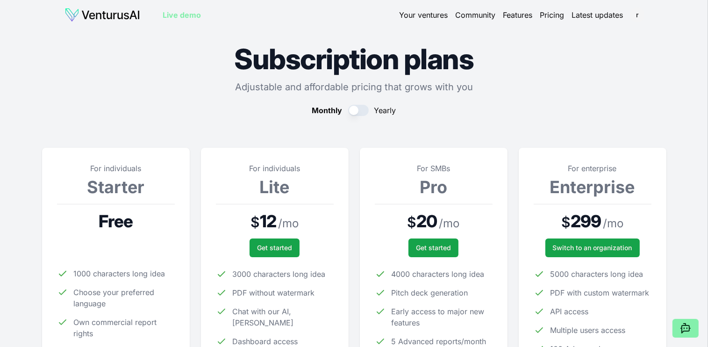
click at [364, 111] on button "button" at bounding box center [358, 110] width 21 height 11
